Goal: Task Accomplishment & Management: Manage account settings

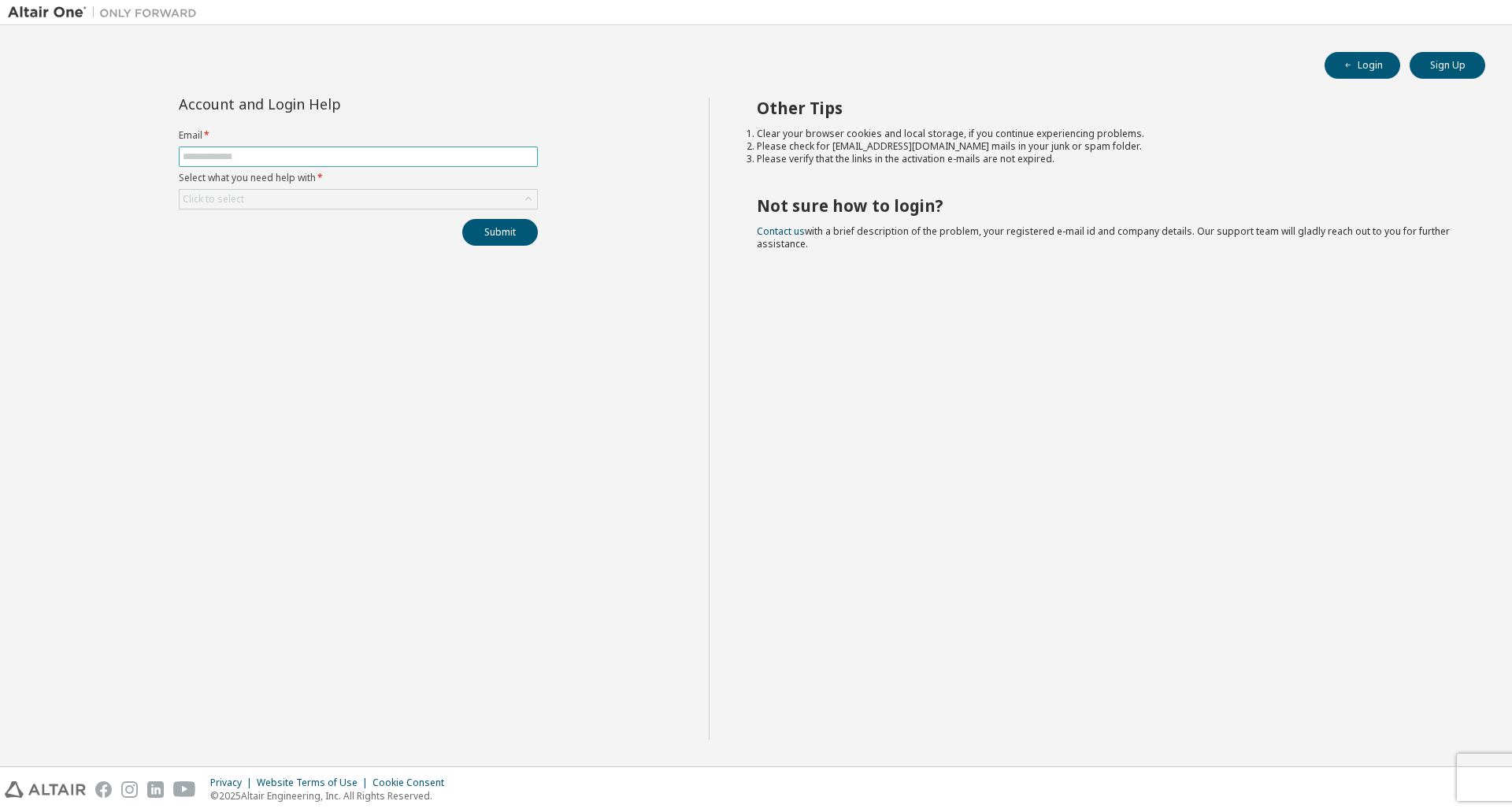
click at [220, 158] on input "text" at bounding box center [358, 157] width 351 height 13
type input "**********"
click at [247, 198] on div "Click to select" at bounding box center [358, 199] width 358 height 19
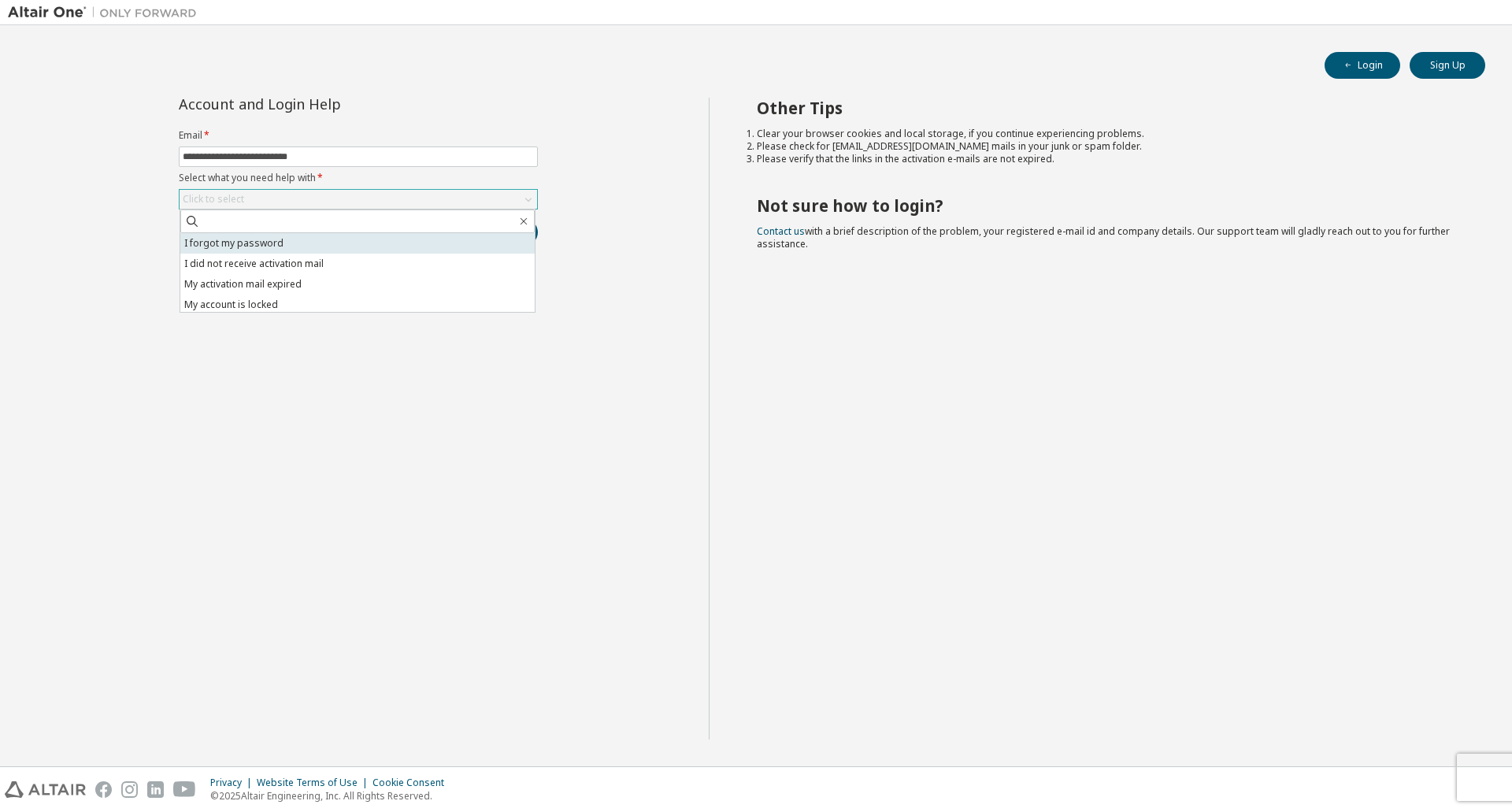
click at [250, 242] on li "I forgot my password" at bounding box center [357, 243] width 355 height 20
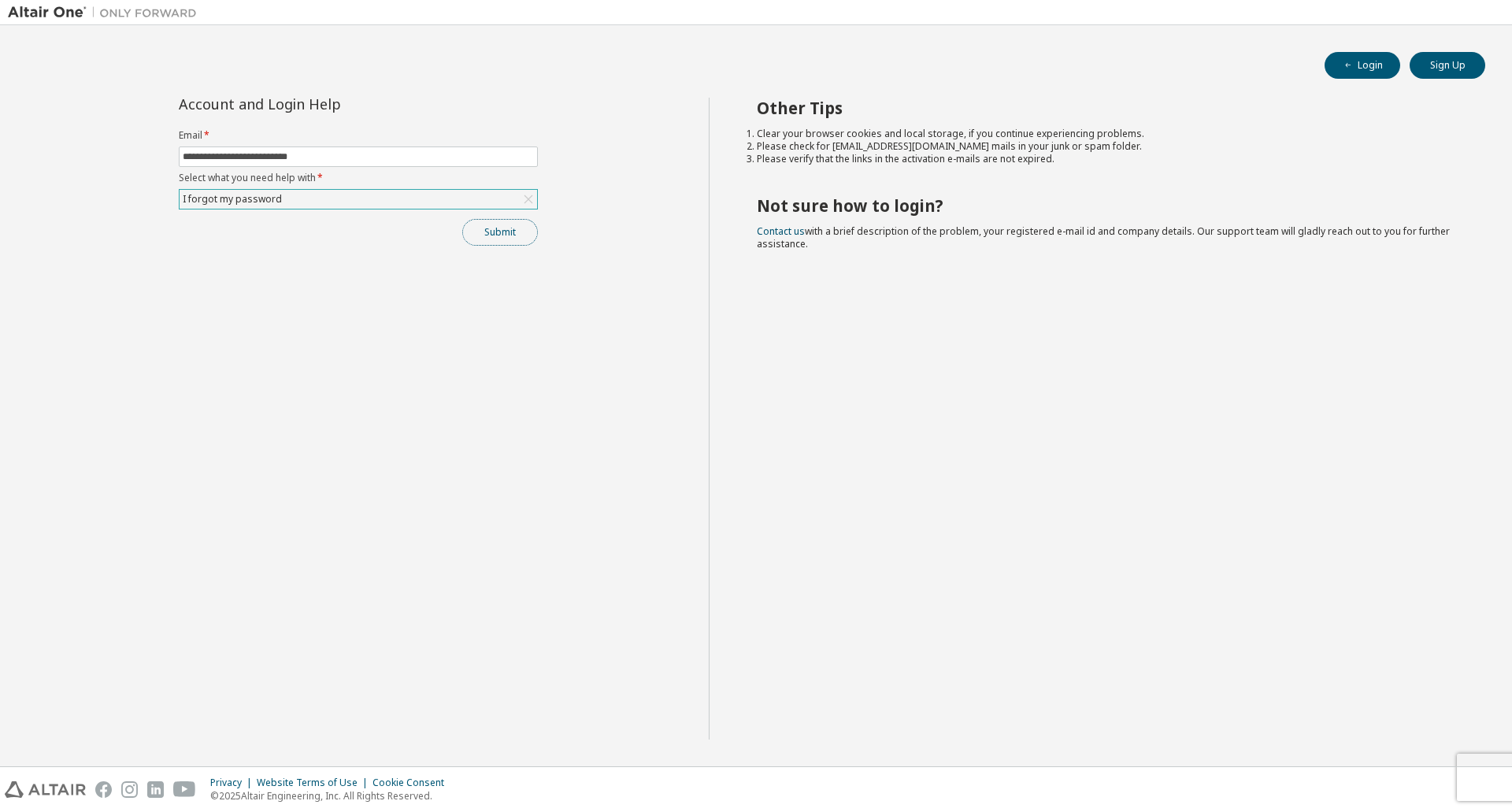
click at [501, 234] on button "Submit" at bounding box center [500, 232] width 76 height 27
click at [513, 238] on button "Submit" at bounding box center [500, 232] width 76 height 27
